Goal: Feedback & Contribution: Leave review/rating

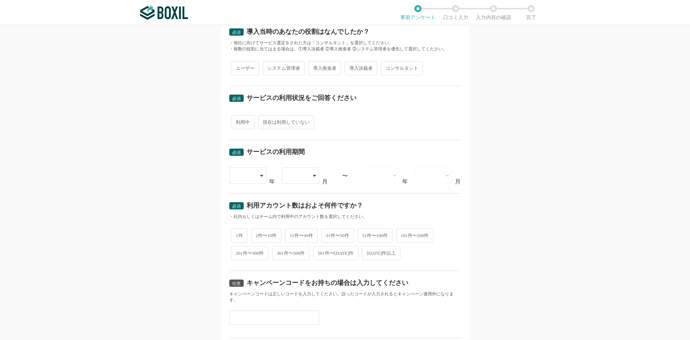
scroll to position [233, 0]
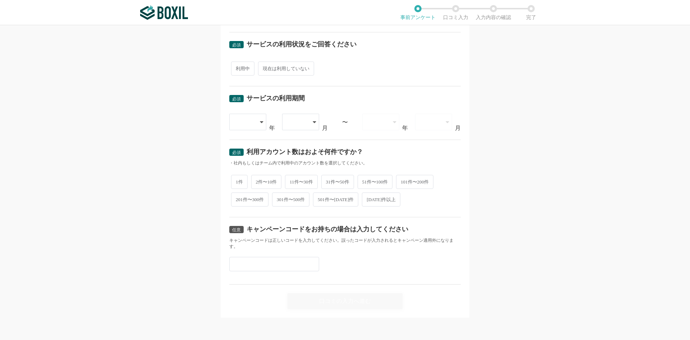
click at [290, 263] on input "text" at bounding box center [274, 264] width 90 height 14
click at [377, 252] on div "任意 キャンペーンコードをお持ちの場合は入力してください キャンペーンコードは正しいコードを入力してください。誤ったコードが入力されるとキャンペーン適用外にな…" at bounding box center [344, 250] width 231 height 67
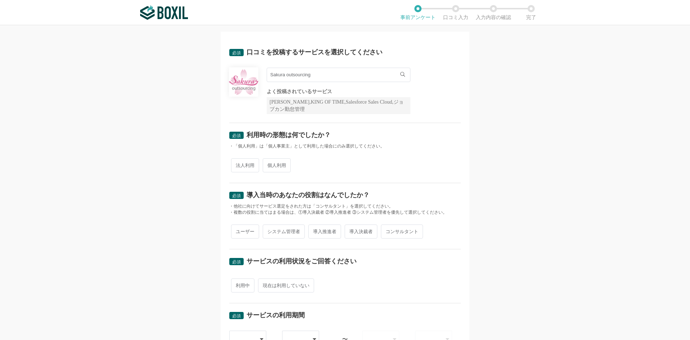
scroll to position [0, 0]
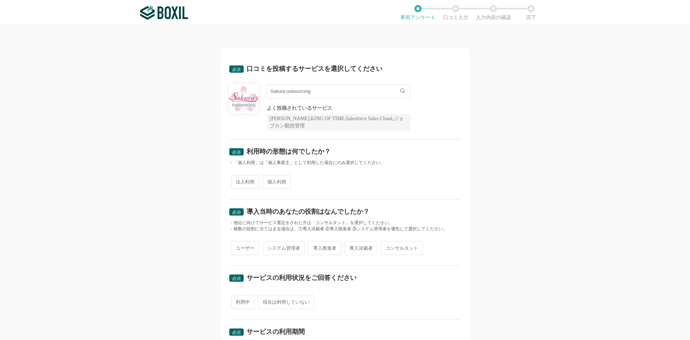
click at [249, 181] on span "法人利用" at bounding box center [245, 182] width 28 height 14
click at [237, 180] on input "法人利用" at bounding box center [235, 178] width 5 height 5
radio input "true"
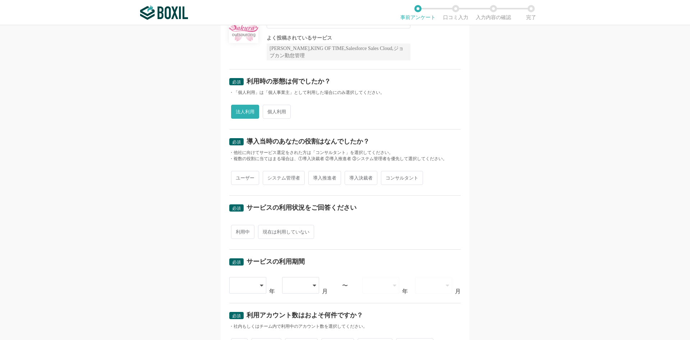
scroll to position [72, 0]
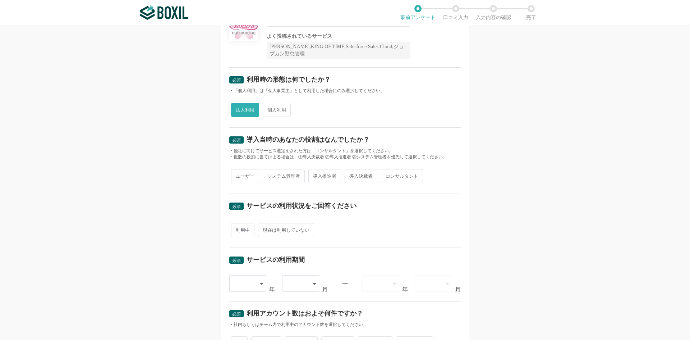
click at [241, 176] on span "ユーザー" at bounding box center [245, 176] width 28 height 14
click at [237, 175] on input "ユーザー" at bounding box center [235, 172] width 5 height 5
radio input "true"
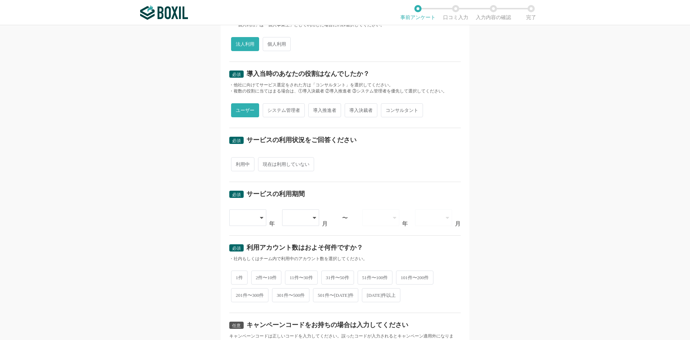
scroll to position [216, 0]
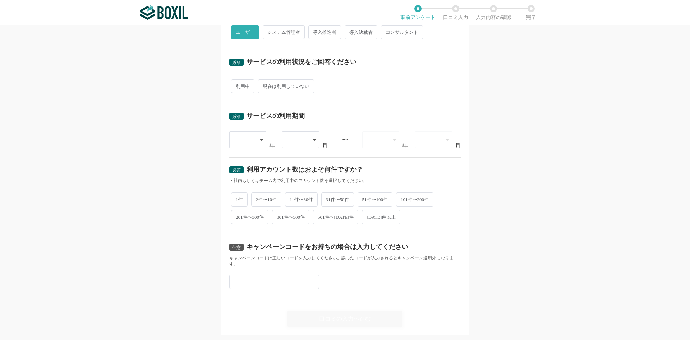
click at [247, 84] on span "利用中" at bounding box center [242, 86] width 23 height 14
click at [237, 84] on input "利用中" at bounding box center [235, 82] width 5 height 5
radio input "true"
click at [253, 140] on div at bounding box center [248, 139] width 38 height 17
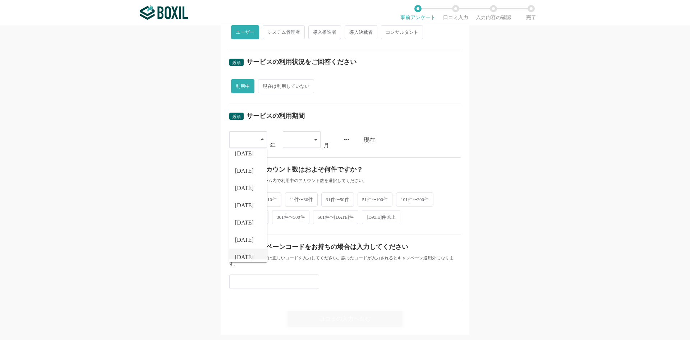
click at [243, 255] on span "[DATE]" at bounding box center [244, 257] width 19 height 6
click at [303, 145] on div at bounding box center [297, 140] width 21 height 16
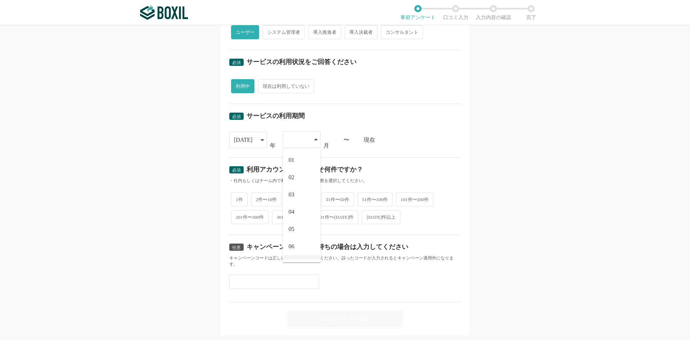
scroll to position [30, 0]
click at [292, 252] on li "08" at bounding box center [302, 250] width 38 height 17
click at [266, 198] on span "2件〜10件" at bounding box center [266, 199] width 31 height 14
click at [258, 197] on input "2件〜10件" at bounding box center [255, 195] width 5 height 5
radio input "true"
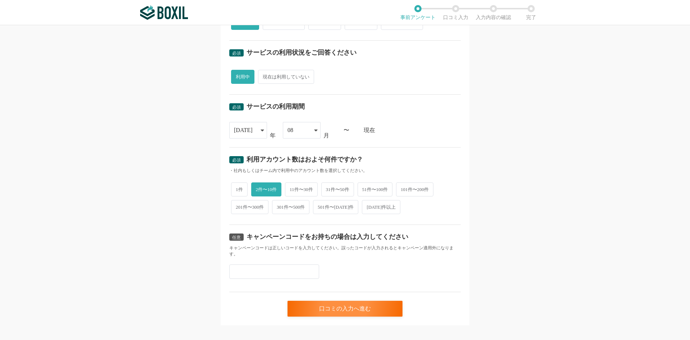
scroll to position [233, 0]
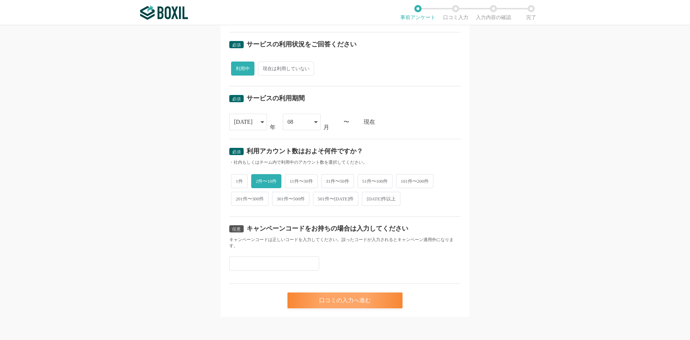
click at [340, 305] on div "口コミの入力へ進む" at bounding box center [344, 300] width 115 height 16
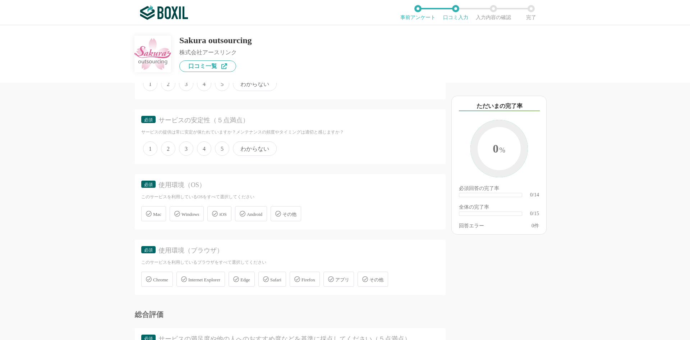
scroll to position [328, 0]
